Goal: Transaction & Acquisition: Purchase product/service

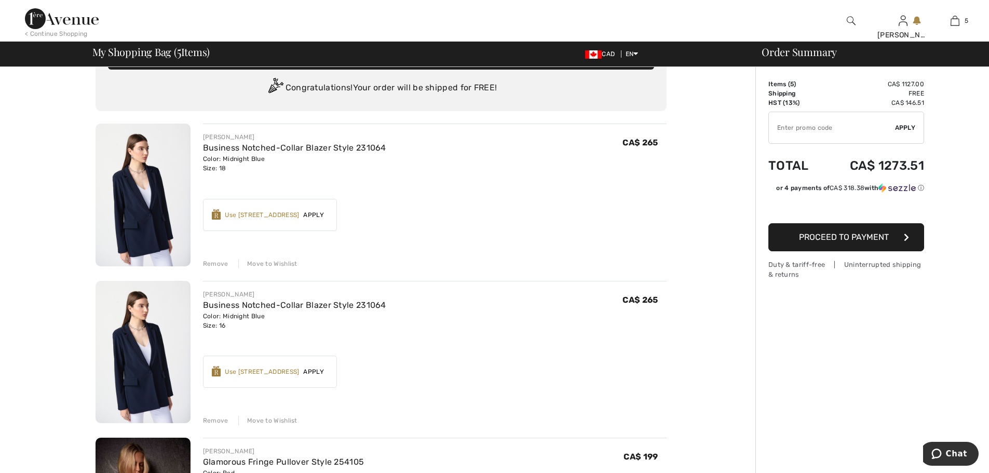
scroll to position [52, 0]
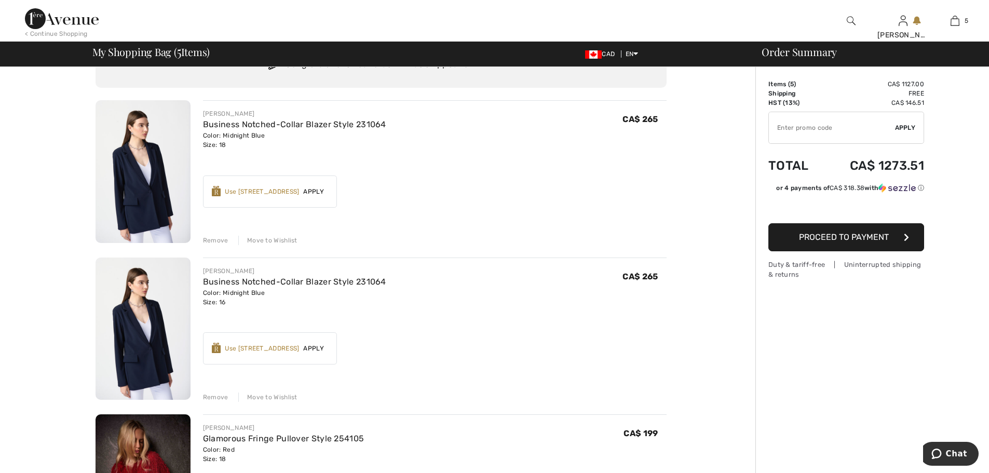
click at [211, 238] on div "Remove" at bounding box center [215, 240] width 25 height 9
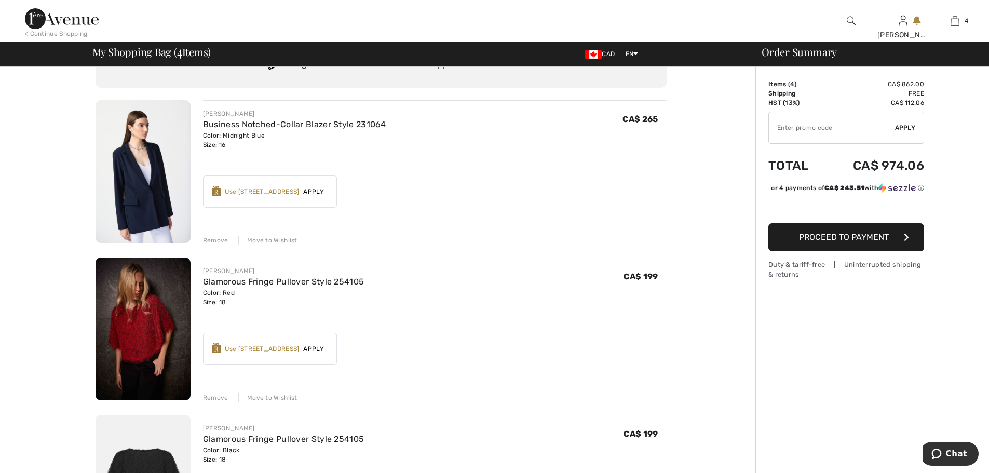
click at [211, 238] on div "Remove" at bounding box center [215, 240] width 25 height 9
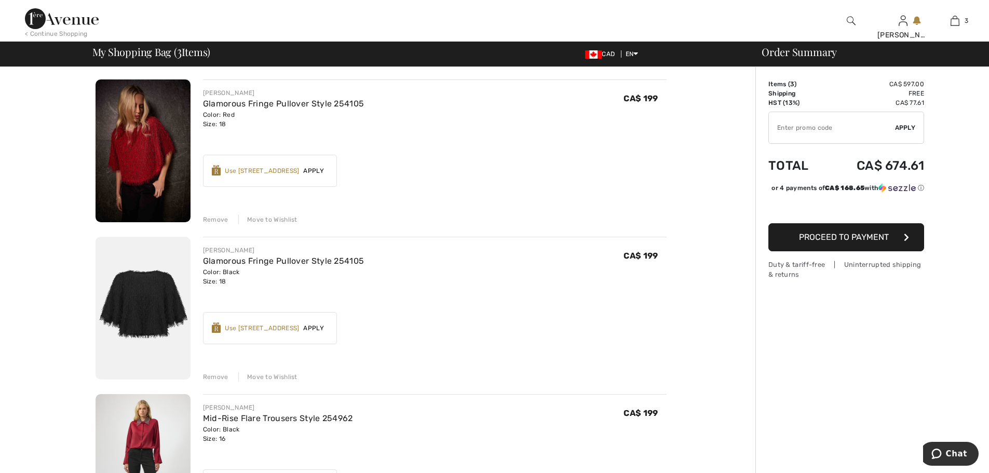
scroll to position [0, 0]
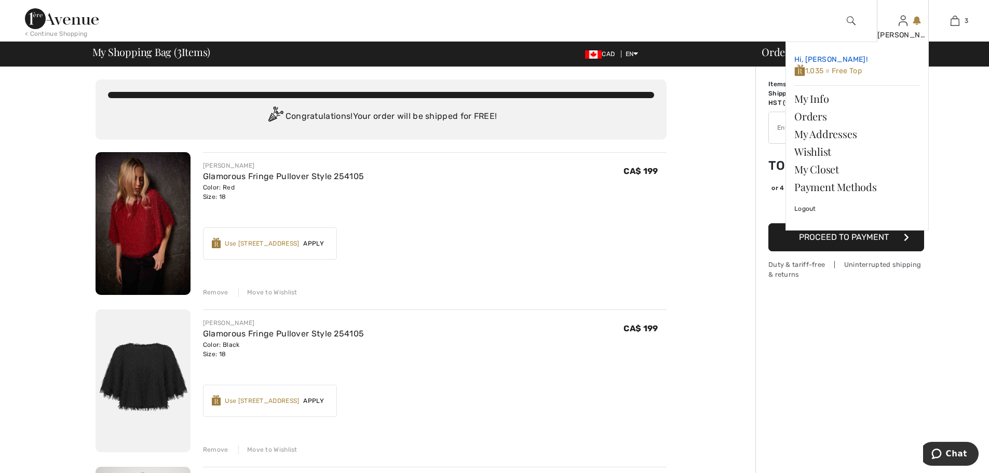
click at [814, 73] on span "1,035 = Free Top" at bounding box center [829, 70] width 68 height 9
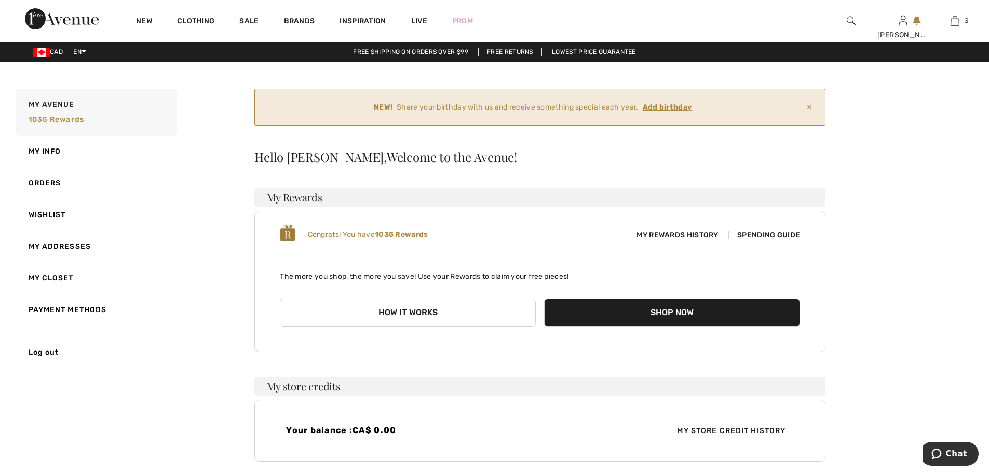
click at [776, 236] on span "Spending Guide" at bounding box center [765, 235] width 72 height 9
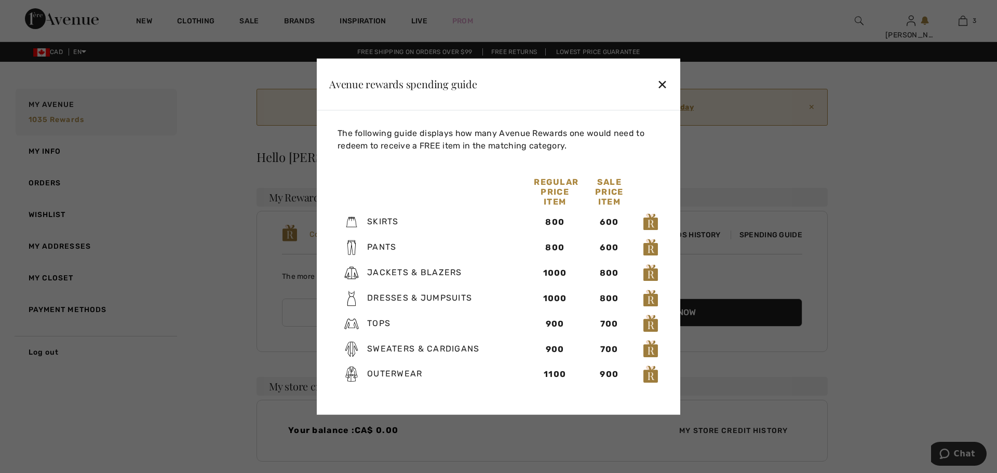
click at [938, 152] on div at bounding box center [498, 236] width 997 height 473
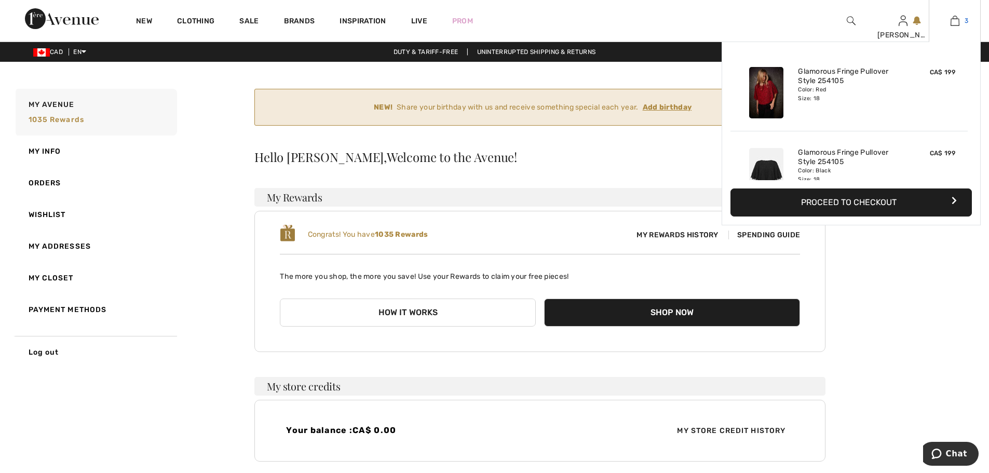
click at [952, 25] on img at bounding box center [955, 21] width 9 height 12
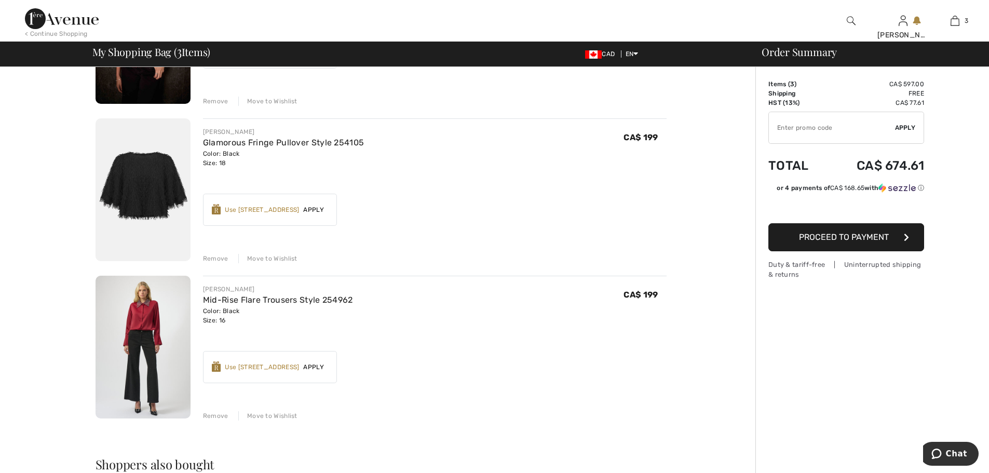
scroll to position [208, 0]
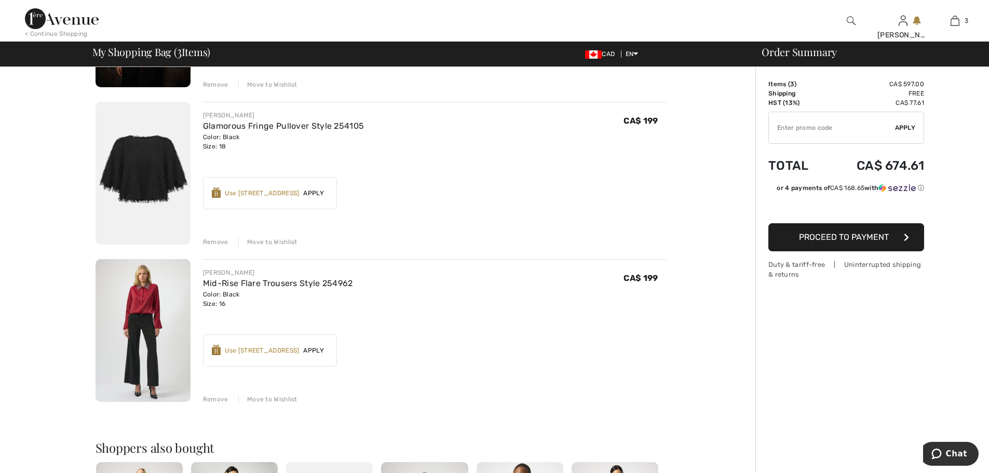
click at [319, 351] on span "Apply" at bounding box center [313, 350] width 29 height 9
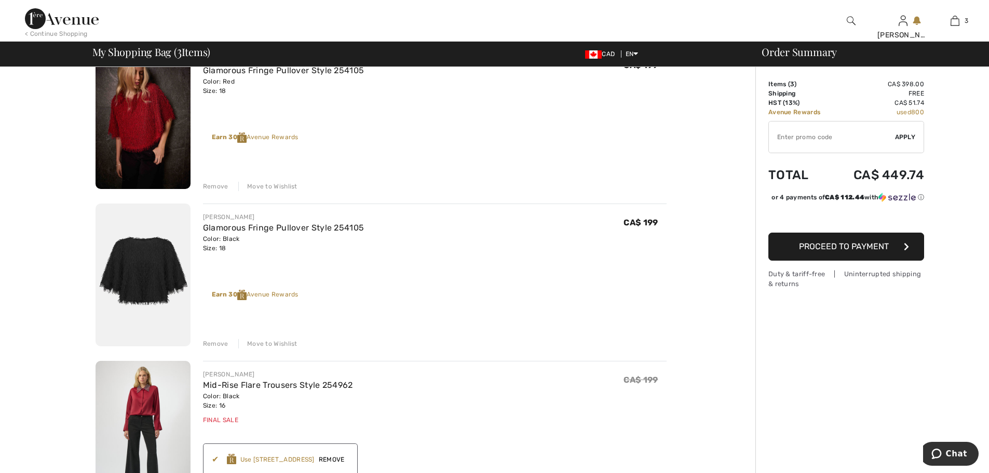
scroll to position [104, 0]
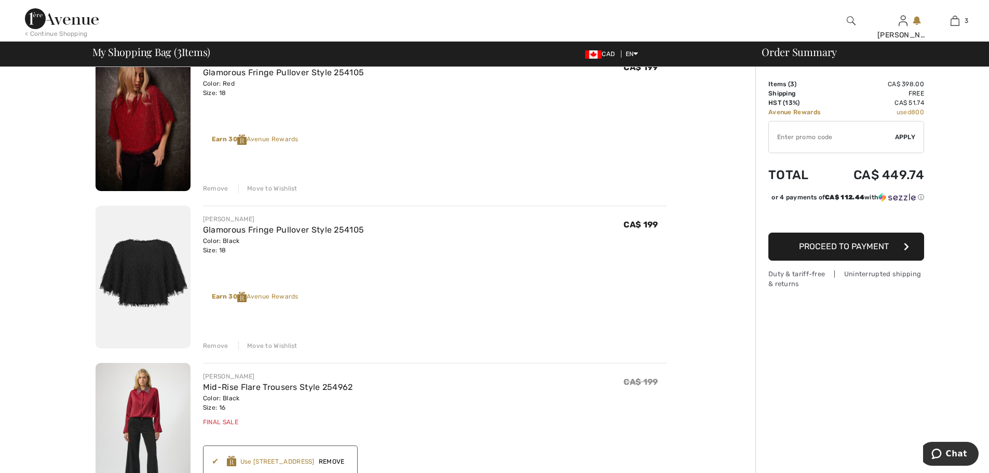
click at [208, 192] on div "Remove" at bounding box center [215, 188] width 25 height 9
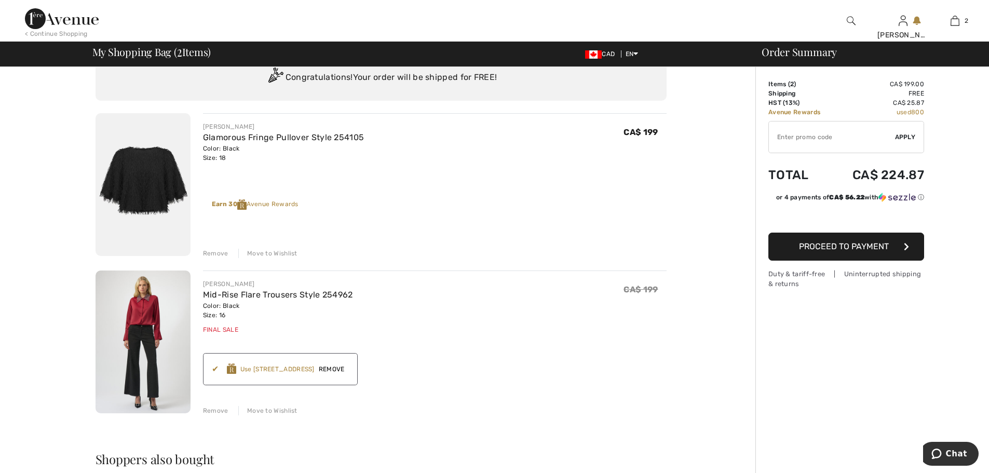
scroll to position [0, 0]
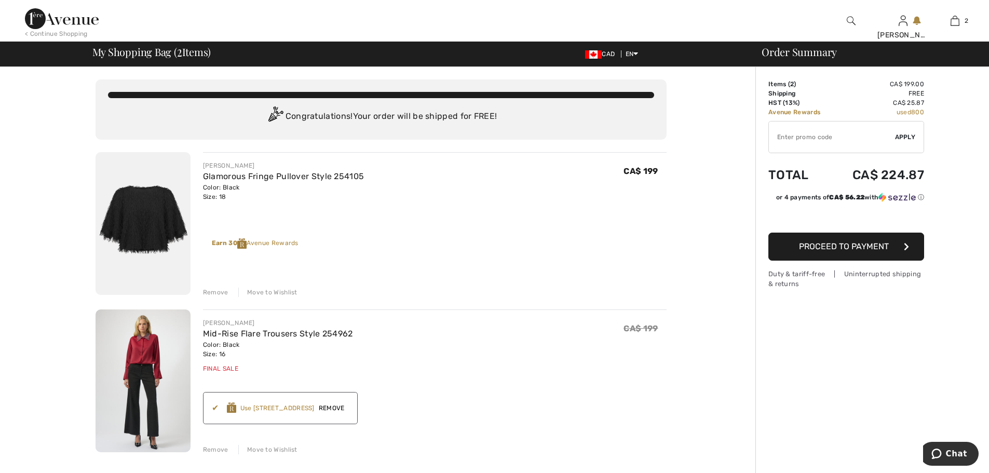
click at [52, 23] on img at bounding box center [62, 18] width 74 height 21
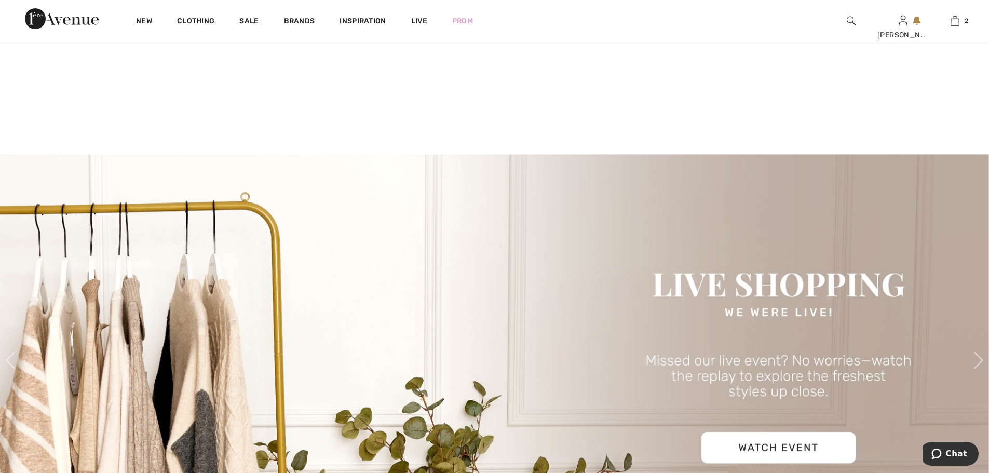
scroll to position [312, 0]
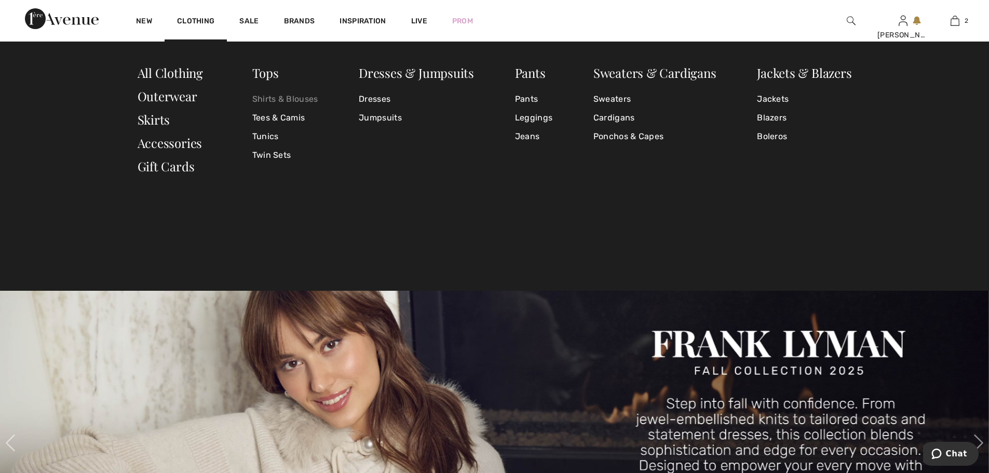
click at [272, 99] on link "Shirts & Blouses" at bounding box center [285, 99] width 66 height 19
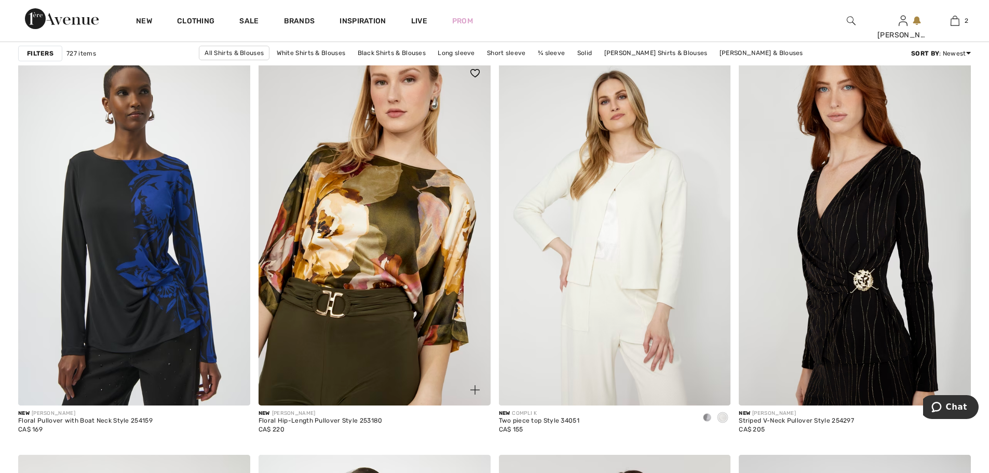
scroll to position [4051, 0]
